Goal: Communication & Community: Answer question/provide support

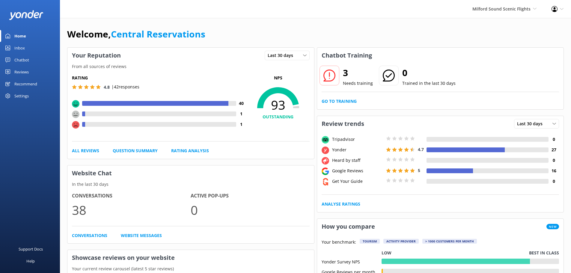
click at [12, 48] on link "Inbox" at bounding box center [30, 48] width 60 height 12
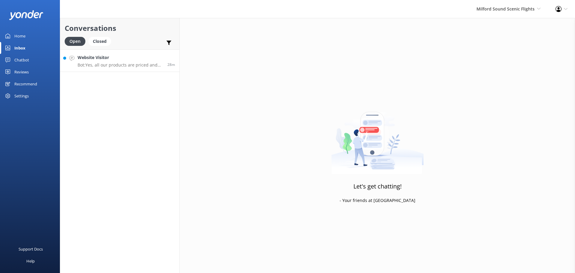
click at [146, 68] on link "Website Visitor Bot: Yes, all our products are priced and charged in New Zealan…" at bounding box center [119, 60] width 119 height 22
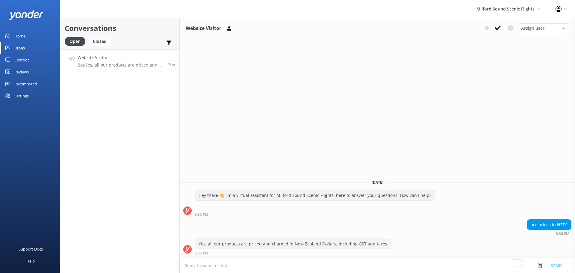
click at [131, 59] on h4 "Website Visitor" at bounding box center [120, 57] width 85 height 7
click at [497, 27] on icon at bounding box center [498, 28] width 6 height 6
click at [500, 9] on span "Milford Sound Scenic Flights" at bounding box center [506, 9] width 58 height 6
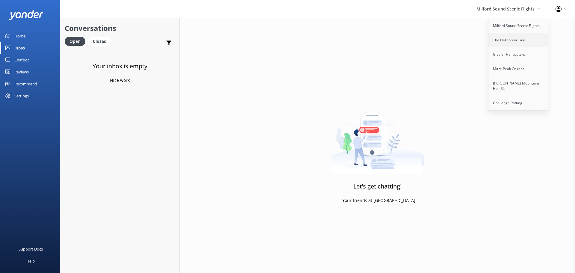
click at [508, 35] on link "The Helicopter Line" at bounding box center [519, 40] width 60 height 14
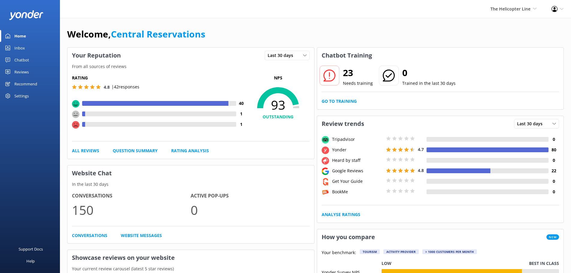
click at [14, 49] on link "Inbox" at bounding box center [30, 48] width 60 height 12
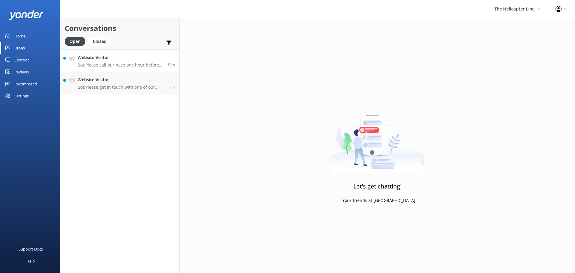
click at [136, 58] on h4 "Website Visitor" at bounding box center [120, 57] width 85 height 7
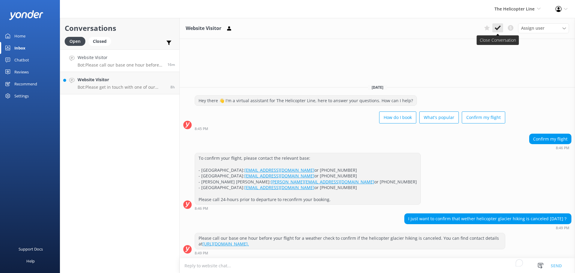
click at [500, 25] on icon at bounding box center [498, 28] width 6 height 6
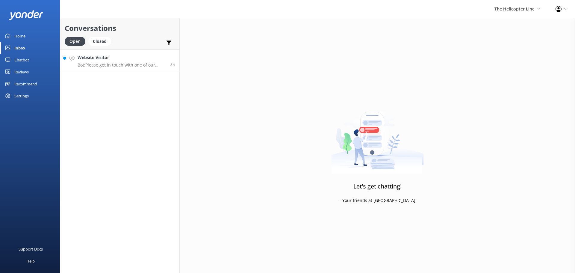
click at [118, 61] on h4 "Website Visitor" at bounding box center [122, 57] width 88 height 7
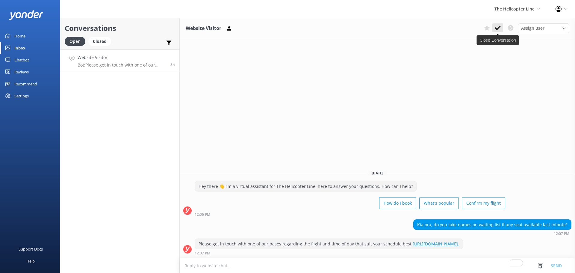
click at [501, 28] on icon at bounding box center [498, 28] width 6 height 6
click at [518, 4] on div "The Helicopter Line Milford Sound Scenic Flights The Helicopter Line Glacier He…" at bounding box center [517, 9] width 61 height 18
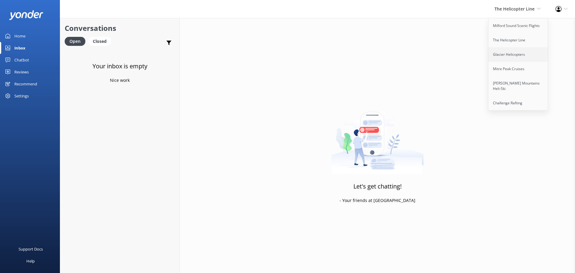
click at [513, 55] on link "Glacier Helicopters" at bounding box center [519, 54] width 60 height 14
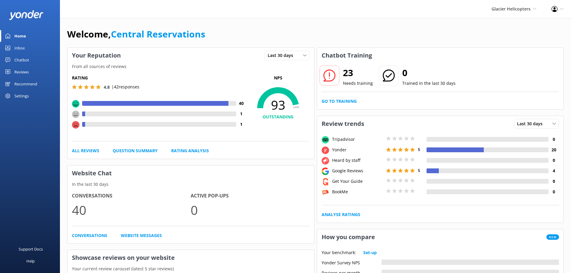
click at [26, 46] on link "Inbox" at bounding box center [30, 48] width 60 height 12
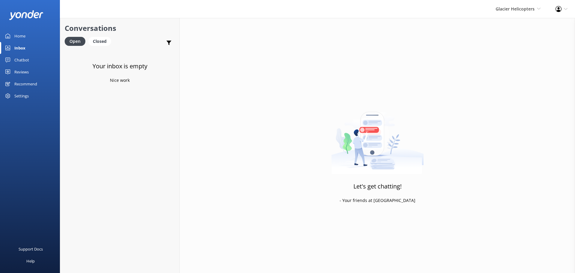
click at [503, 13] on div "Glacier Helicopters Milford Sound Scenic Flights The Helicopter Line Glacier He…" at bounding box center [518, 9] width 60 height 18
click at [515, 65] on link "Mitre Peak Cruises" at bounding box center [519, 69] width 60 height 14
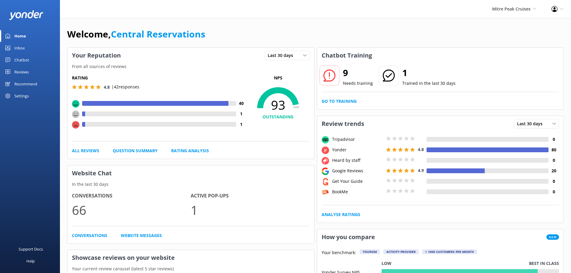
click at [25, 47] on link "Inbox" at bounding box center [30, 48] width 60 height 12
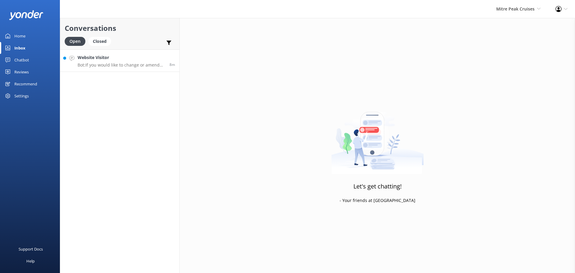
click at [147, 58] on h4 "Website Visitor" at bounding box center [121, 57] width 87 height 7
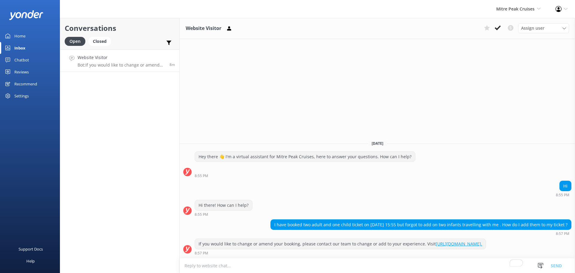
click at [501, 31] on button at bounding box center [498, 27] width 11 height 9
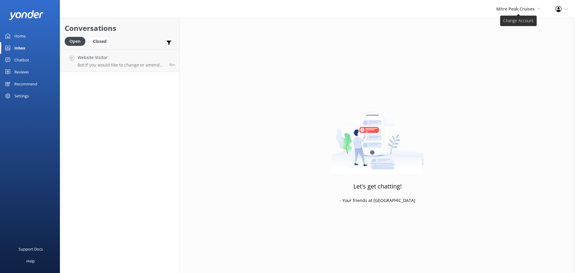
click at [506, 10] on span "Mitre Peak Cruises" at bounding box center [515, 9] width 38 height 6
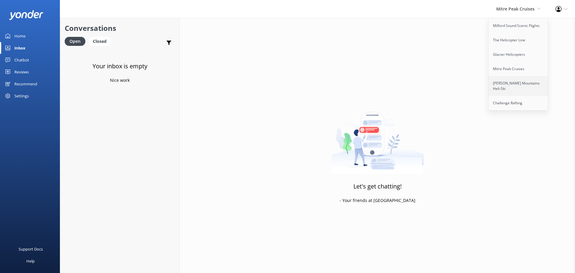
click at [507, 81] on link "[PERSON_NAME] Mountains Heli-Ski" at bounding box center [519, 86] width 60 height 20
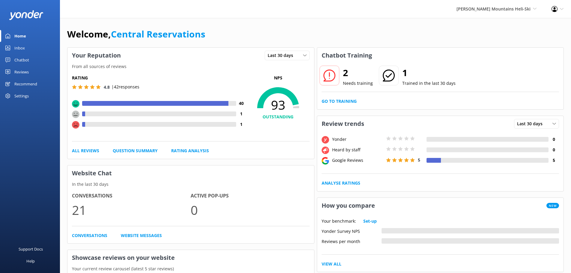
click at [25, 60] on div "Chatbot" at bounding box center [21, 60] width 15 height 12
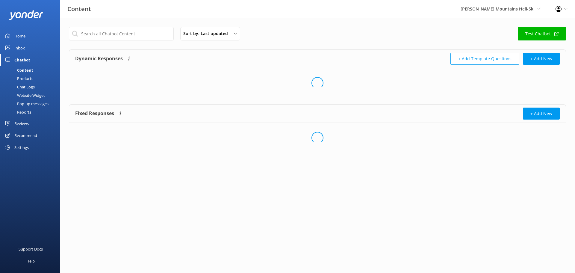
click at [25, 47] on link "Inbox" at bounding box center [30, 48] width 60 height 12
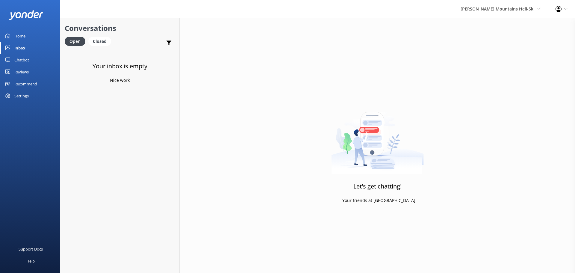
click at [530, 14] on div "[PERSON_NAME] Mountains Heli-Ski Milford Sound Scenic Flights The Helicopter Li…" at bounding box center [500, 9] width 95 height 18
click at [514, 96] on link "Challenge Rafting" at bounding box center [519, 103] width 60 height 14
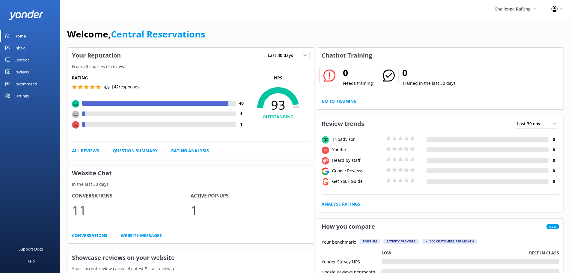
click at [31, 47] on link "Inbox" at bounding box center [30, 48] width 60 height 12
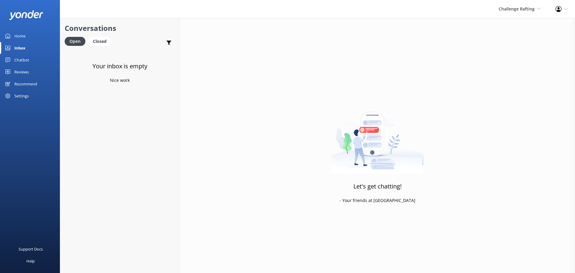
click at [20, 47] on div "Inbox" at bounding box center [19, 48] width 11 height 12
